Goal: Navigation & Orientation: Find specific page/section

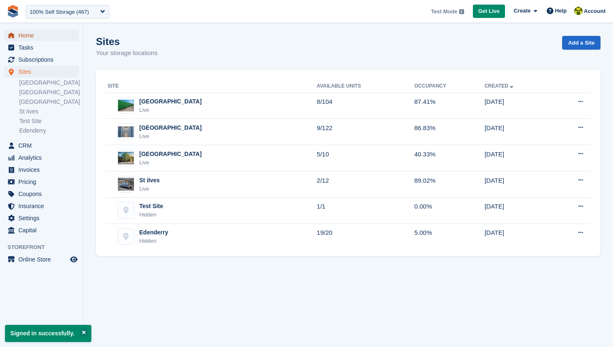
click at [42, 40] on span "Home" at bounding box center [43, 36] width 50 height 12
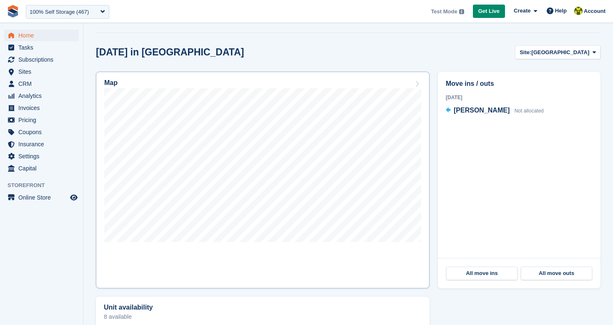
scroll to position [228, 0]
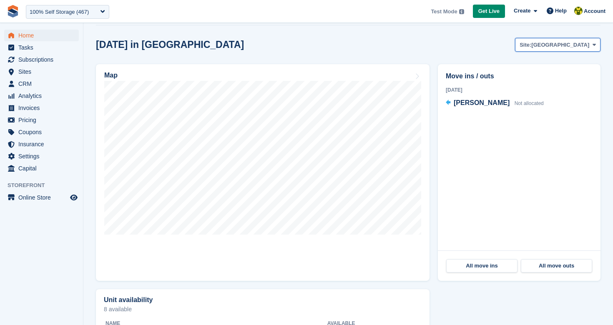
drag, startPoint x: 556, startPoint y: 45, endPoint x: 558, endPoint y: 50, distance: 5.3
click at [531, 45] on span "Site:" at bounding box center [525, 45] width 12 height 8
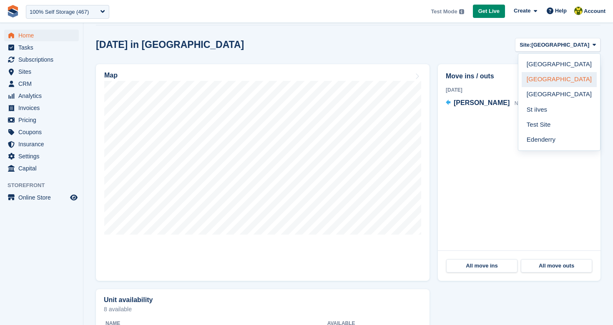
click at [561, 73] on link "[GEOGRAPHIC_DATA]" at bounding box center [558, 79] width 75 height 15
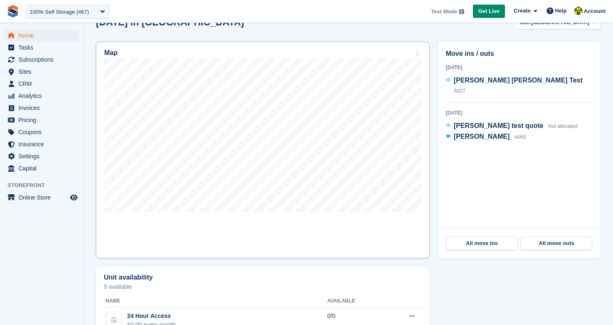
scroll to position [250, 0]
click at [40, 36] on span "Home" at bounding box center [43, 36] width 50 height 12
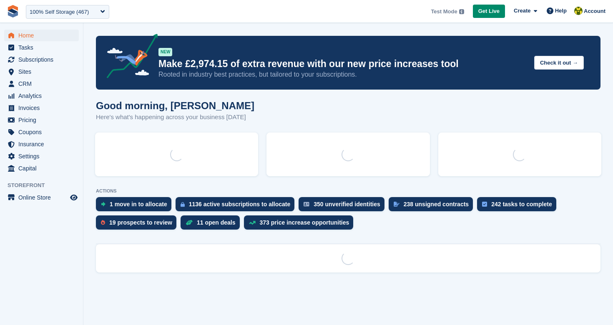
scroll to position [0, 0]
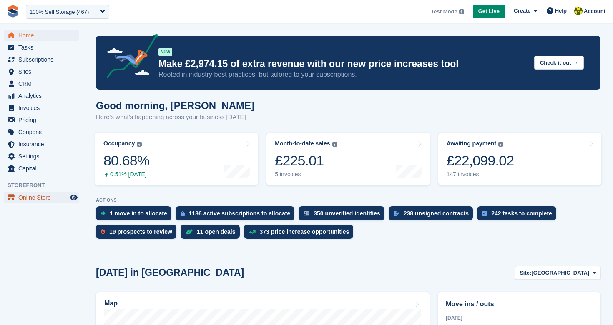
click at [40, 199] on span "Online Store" at bounding box center [43, 198] width 50 height 12
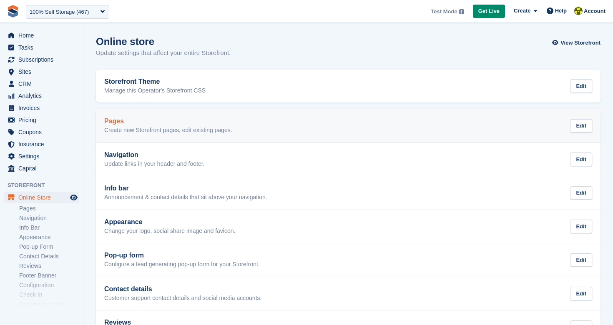
click at [256, 134] on link "Pages Create new Storefront pages, edit existing pages. Edit" at bounding box center [348, 125] width 504 height 33
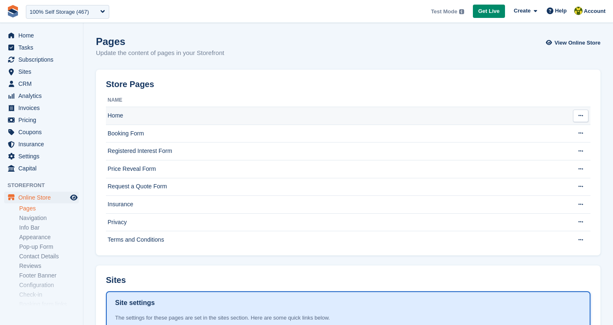
click at [196, 118] on td "Home" at bounding box center [336, 116] width 460 height 18
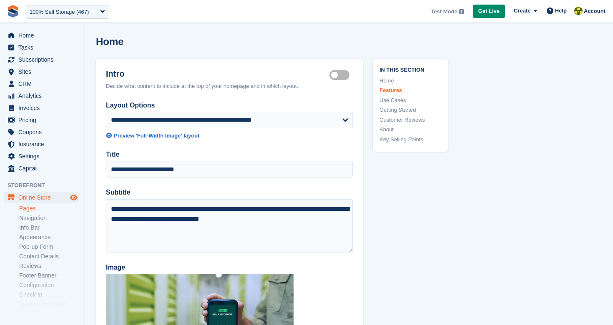
click at [74, 198] on icon "Preview store" at bounding box center [74, 197] width 8 height 7
click at [34, 32] on span "Home" at bounding box center [43, 36] width 50 height 12
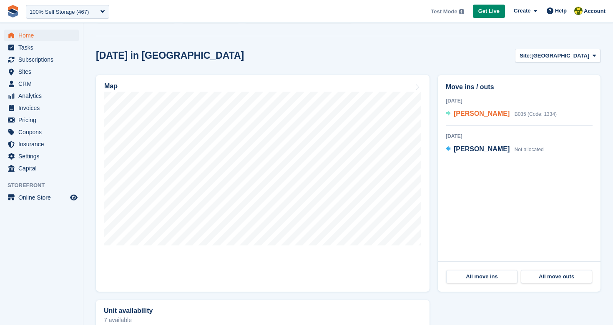
scroll to position [218, 0]
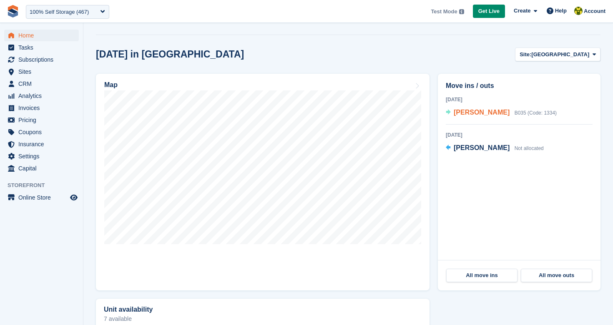
click at [466, 116] on span "[PERSON_NAME]" at bounding box center [481, 112] width 56 height 7
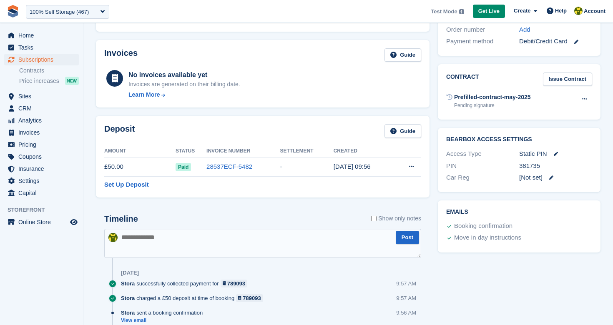
scroll to position [342, 0]
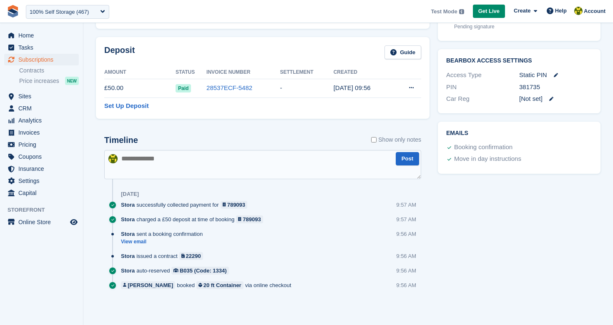
drag, startPoint x: 301, startPoint y: 286, endPoint x: 105, endPoint y: 196, distance: 216.2
click at [105, 196] on div "Timeline Show only notes Post [DATE] Stora successfully collected payment for 7…" at bounding box center [262, 215] width 317 height 160
click at [313, 273] on div "Stora auto-reserved B035 (Code: 1334) 9:56 AM" at bounding box center [271, 274] width 300 height 15
click at [141, 242] on link "View email" at bounding box center [164, 241] width 86 height 7
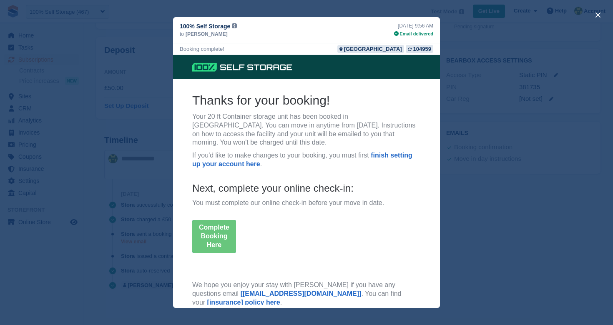
scroll to position [0, 0]
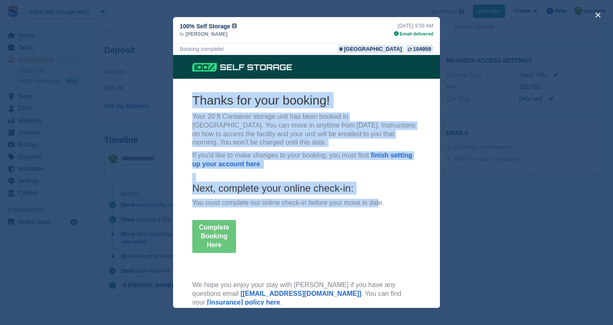
drag, startPoint x: 191, startPoint y: 101, endPoint x: 378, endPoint y: 202, distance: 212.6
click at [378, 202] on th "Thanks for your booking! Your 20 ft Container storage unit has been booked in […" at bounding box center [306, 207] width 242 height 230
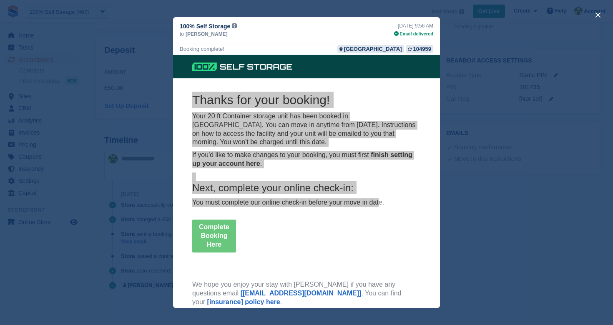
click at [169, 171] on div "close" at bounding box center [306, 162] width 613 height 325
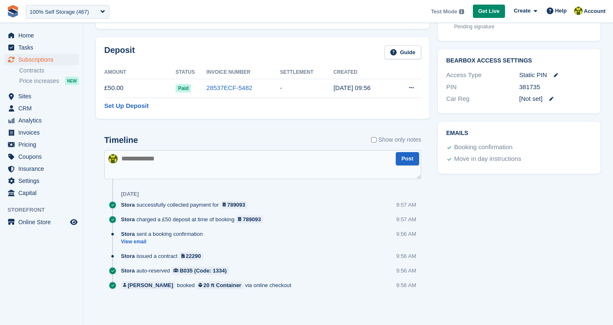
scroll to position [334, 0]
click at [34, 107] on span "CRM" at bounding box center [43, 109] width 50 height 12
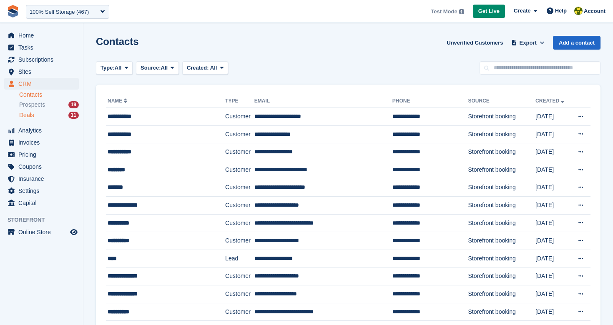
click at [43, 115] on div "Deals 11" at bounding box center [49, 115] width 60 height 8
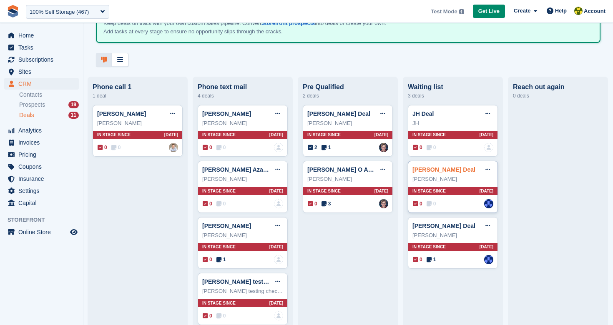
scroll to position [63, 0]
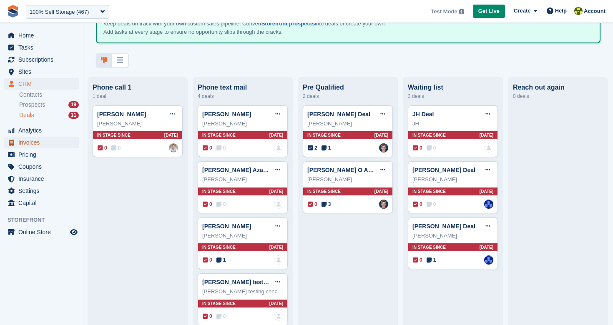
click at [38, 142] on span "Invoices" at bounding box center [43, 143] width 50 height 12
click at [40, 145] on span "Invoices" at bounding box center [43, 143] width 50 height 12
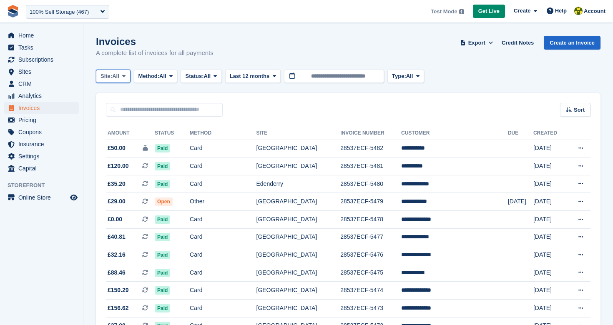
click at [117, 74] on span "All" at bounding box center [115, 76] width 7 height 8
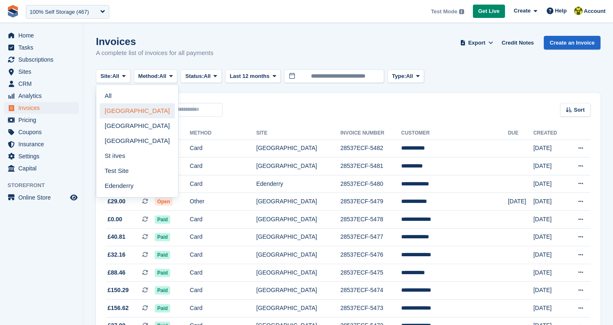
click at [140, 114] on link "[GEOGRAPHIC_DATA]" at bounding box center [137, 110] width 75 height 15
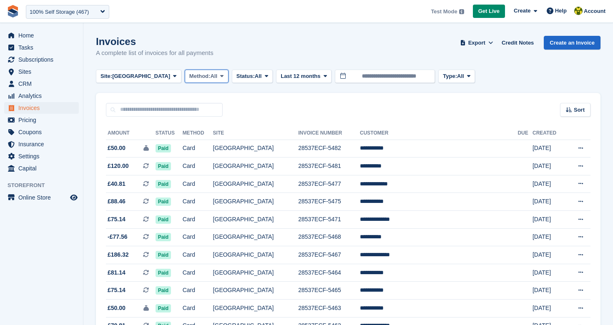
click at [210, 77] on span "All" at bounding box center [213, 76] width 7 height 8
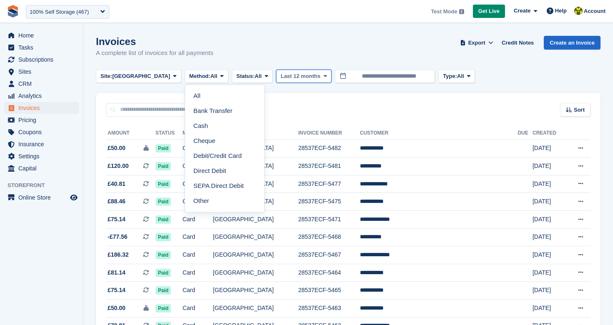
click at [281, 77] on span "Last 12 months" at bounding box center [301, 76] width 40 height 8
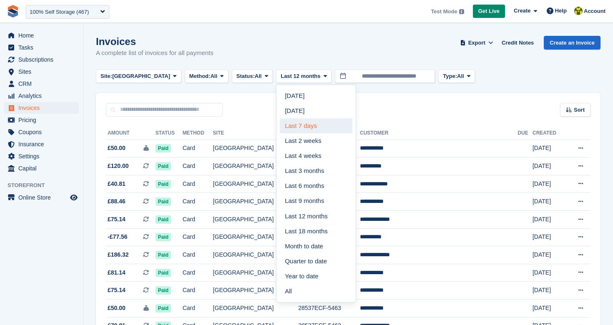
click at [291, 127] on link "Last 7 days" at bounding box center [316, 125] width 73 height 15
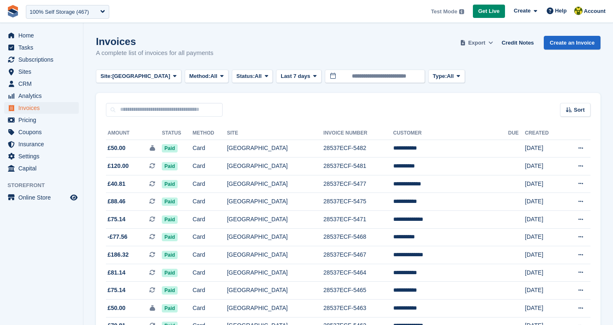
click at [486, 44] on span at bounding box center [490, 43] width 8 height 8
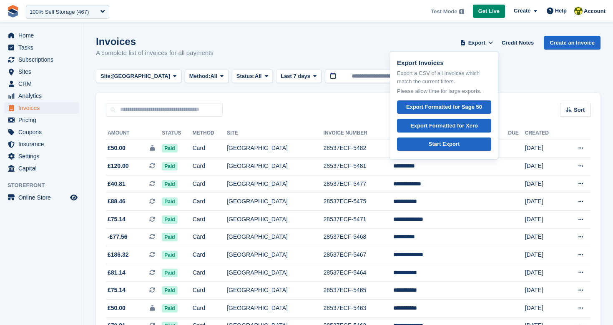
click at [243, 28] on section "Invoices A complete list of invoices for all payments Export Export Invoices Ex…" at bounding box center [347, 277] width 529 height 554
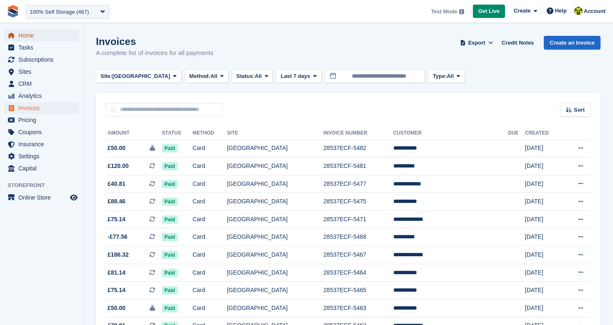
click at [35, 38] on span "Home" at bounding box center [43, 36] width 50 height 12
